Goal: Task Accomplishment & Management: Manage account settings

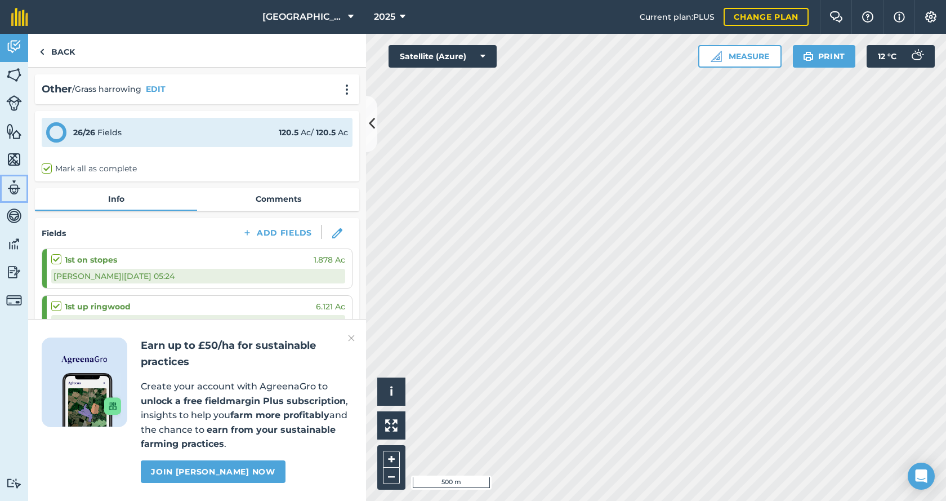
click at [16, 186] on img at bounding box center [14, 187] width 16 height 17
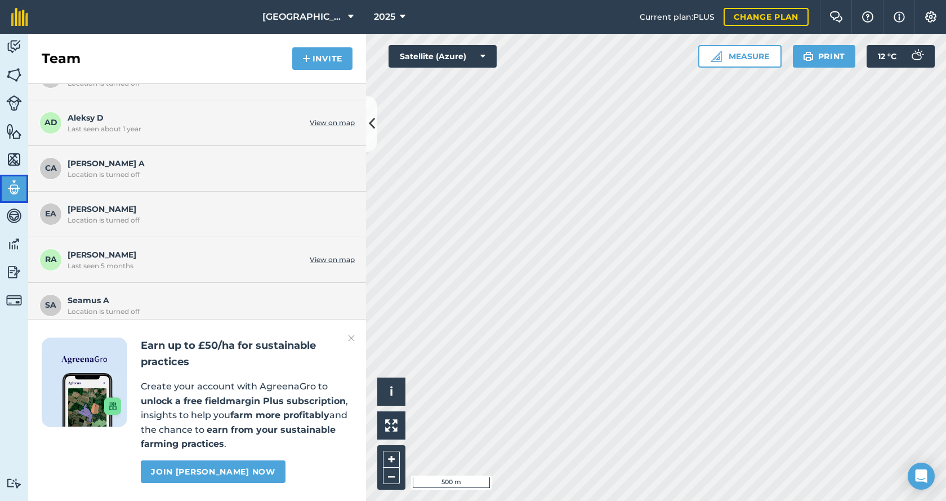
scroll to position [123, 0]
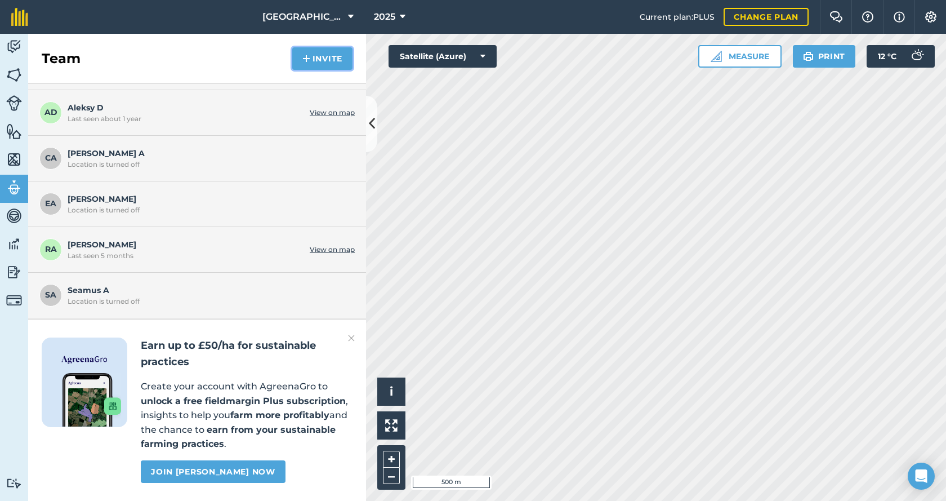
click at [324, 61] on button "Invite" at bounding box center [322, 58] width 60 height 23
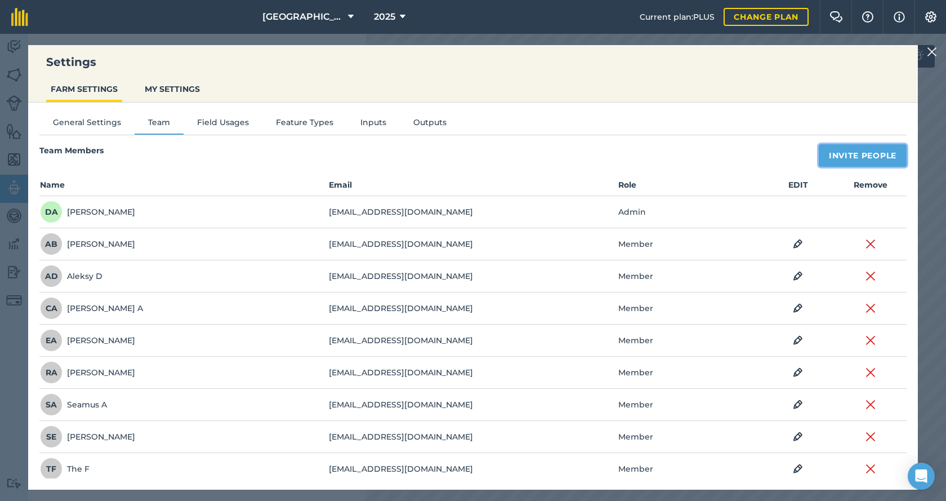
click at [859, 157] on button "Invite People" at bounding box center [863, 155] width 88 height 23
select select "MEMBER"
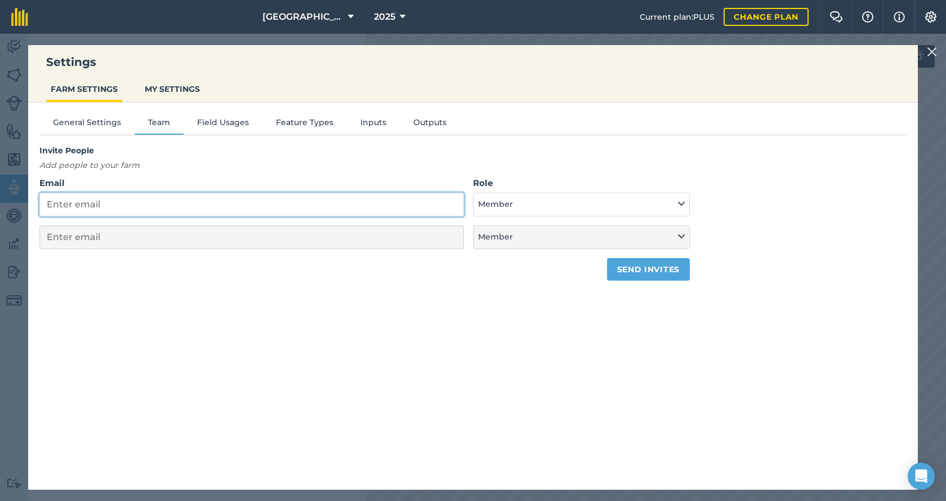
click at [196, 199] on input "Email" at bounding box center [251, 205] width 425 height 24
type input "e"
select select "MEMBER"
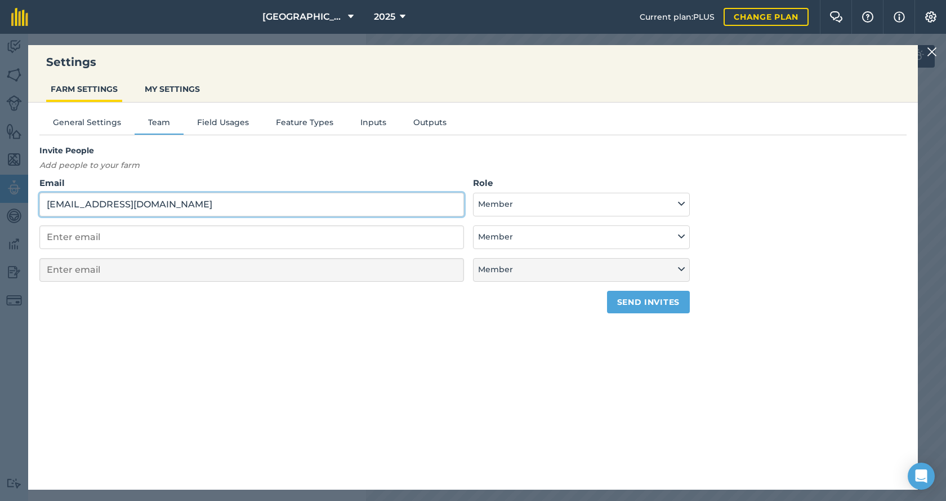
type input "[EMAIL_ADDRESS][DOMAIN_NAME]"
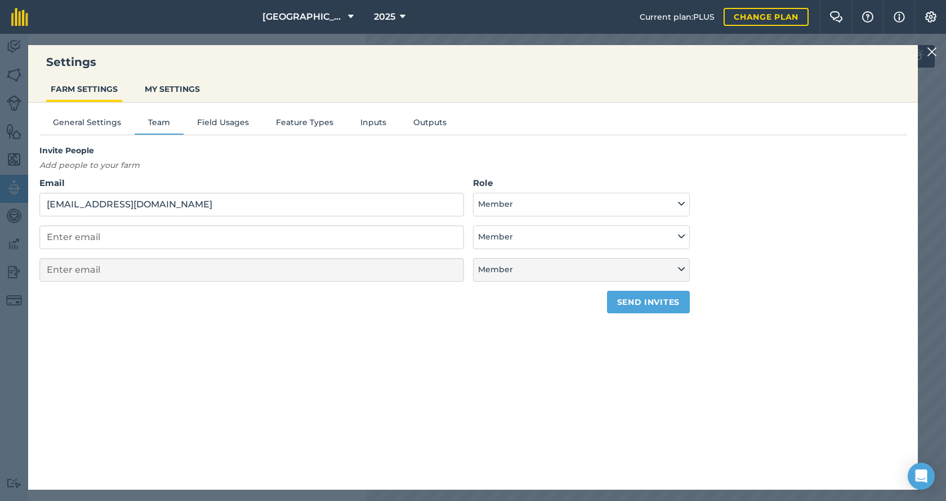
drag, startPoint x: 518, startPoint y: 216, endPoint x: 520, endPoint y: 207, distance: 9.8
click at [518, 215] on form "Email [EMAIL_ADDRESS][DOMAIN_NAME] Role Admin - Has full farm management permis…" at bounding box center [364, 244] width 650 height 137
click at [520, 207] on button "Member" at bounding box center [581, 205] width 217 height 24
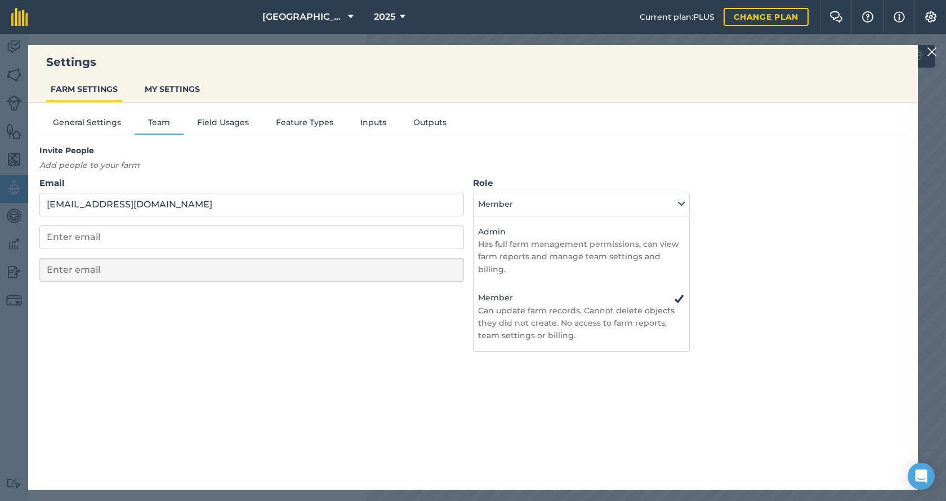
click at [512, 376] on div "General Settings Team Field Usages Feature Types Inputs Outputs Invite People A…" at bounding box center [473, 290] width 890 height 376
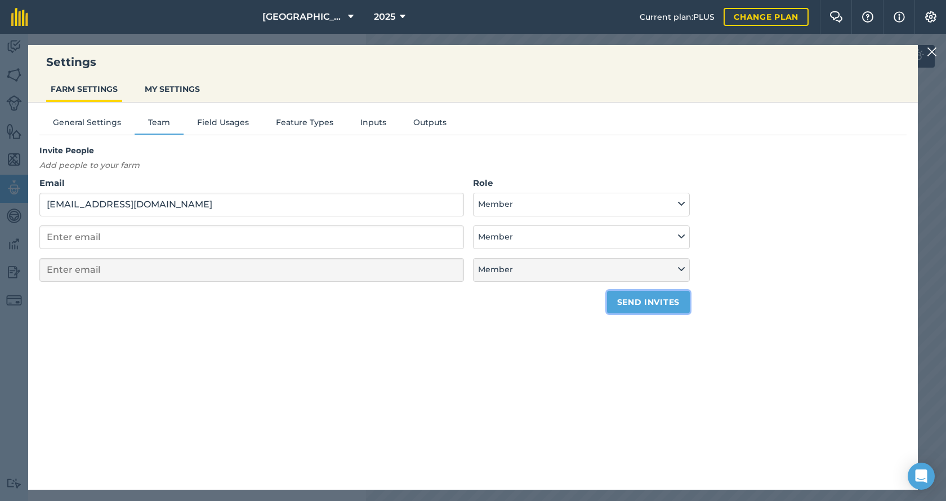
click at [645, 303] on button "Send invites" at bounding box center [648, 302] width 83 height 23
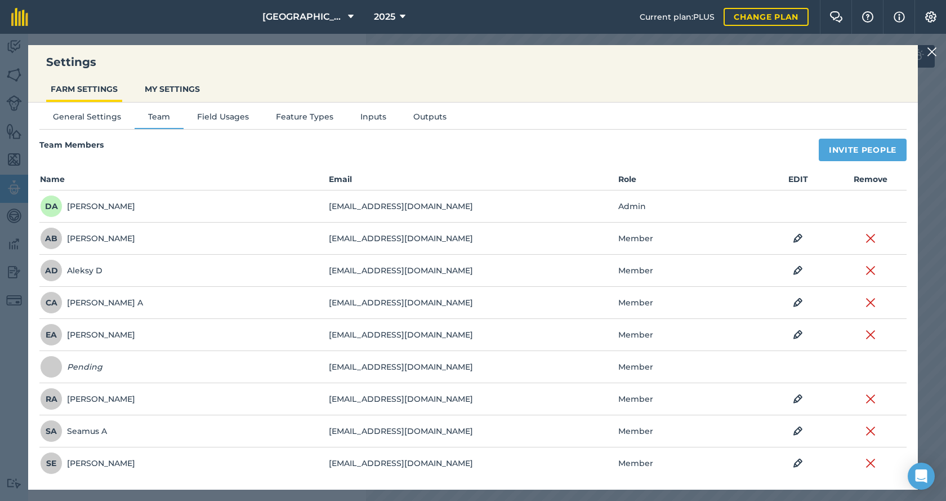
scroll to position [0, 0]
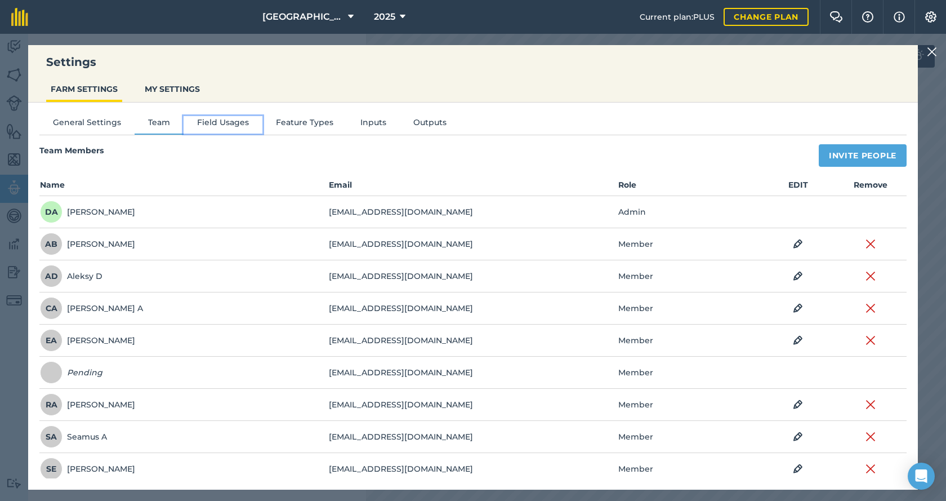
click at [222, 124] on button "Field Usages" at bounding box center [223, 124] width 79 height 17
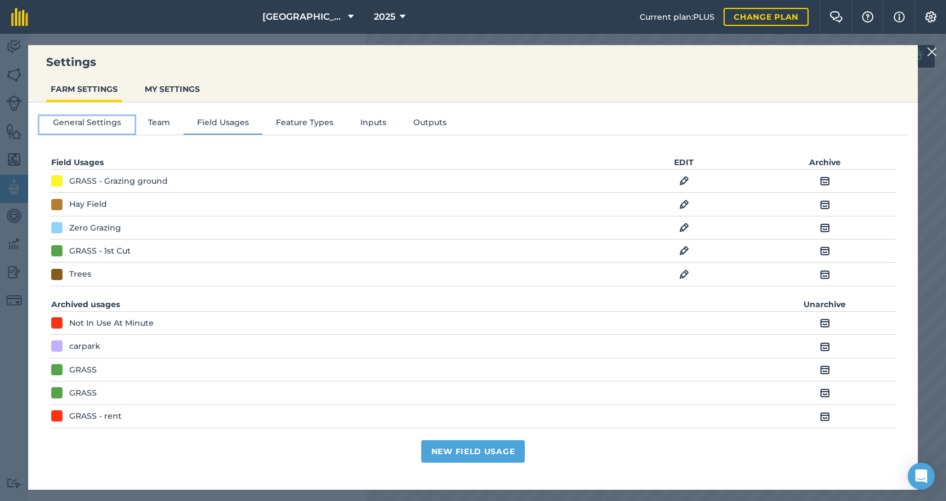
click at [96, 124] on button "General Settings" at bounding box center [86, 124] width 95 height 17
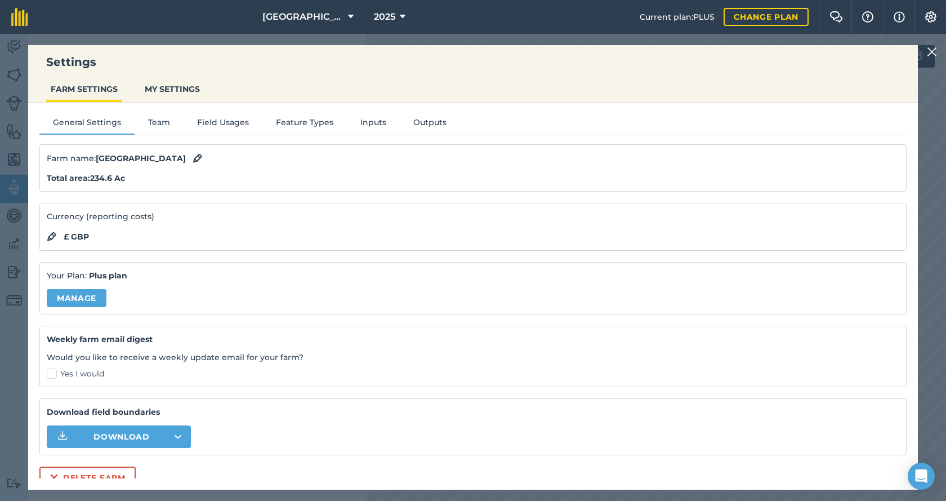
click at [17, 47] on div "Settings FARM SETTINGS MY SETTINGS General Settings Team Field Usages Feature T…" at bounding box center [473, 267] width 946 height 467
